Goal: Transaction & Acquisition: Purchase product/service

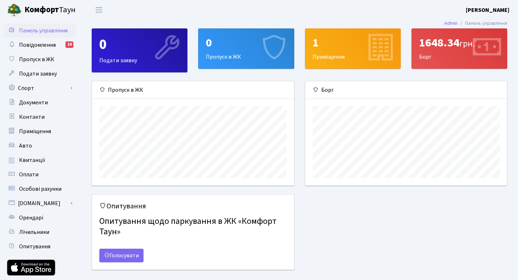
scroll to position [104, 202]
click at [38, 161] on span "Квитанції" at bounding box center [32, 160] width 26 height 8
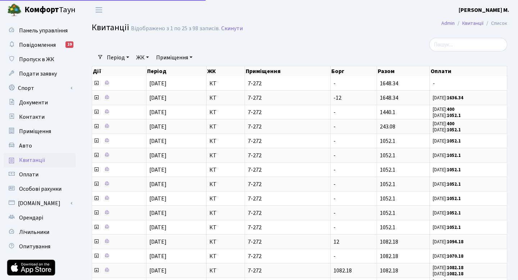
select select "25"
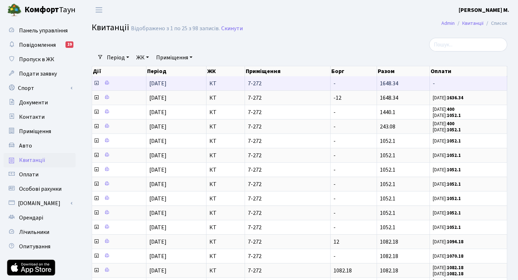
click at [95, 83] on icon at bounding box center [97, 83] width 6 height 6
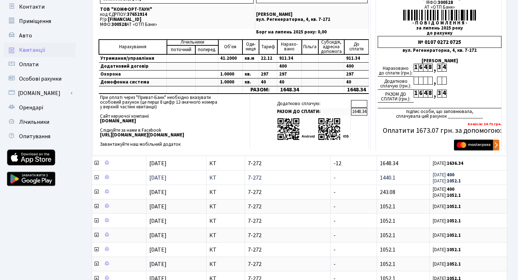
scroll to position [99, 0]
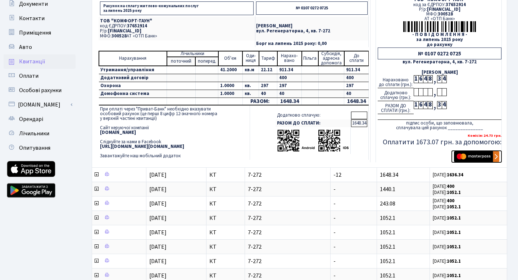
click at [481, 157] on img "submit" at bounding box center [476, 156] width 45 height 11
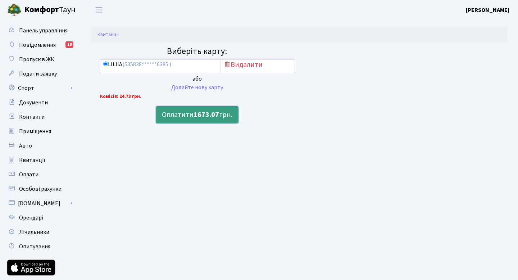
click at [183, 117] on button "Оплатити 1673.07 грн." at bounding box center [197, 114] width 83 height 17
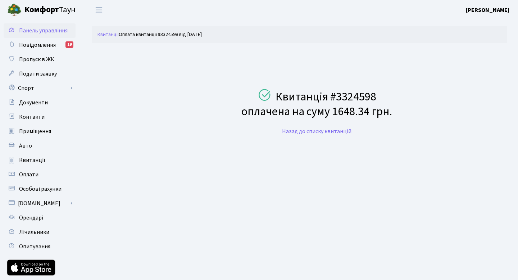
click at [27, 32] on span "Панель управління" at bounding box center [43, 31] width 49 height 8
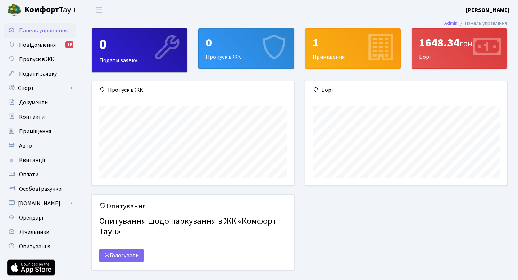
scroll to position [104, 202]
